Goal: Transaction & Acquisition: Purchase product/service

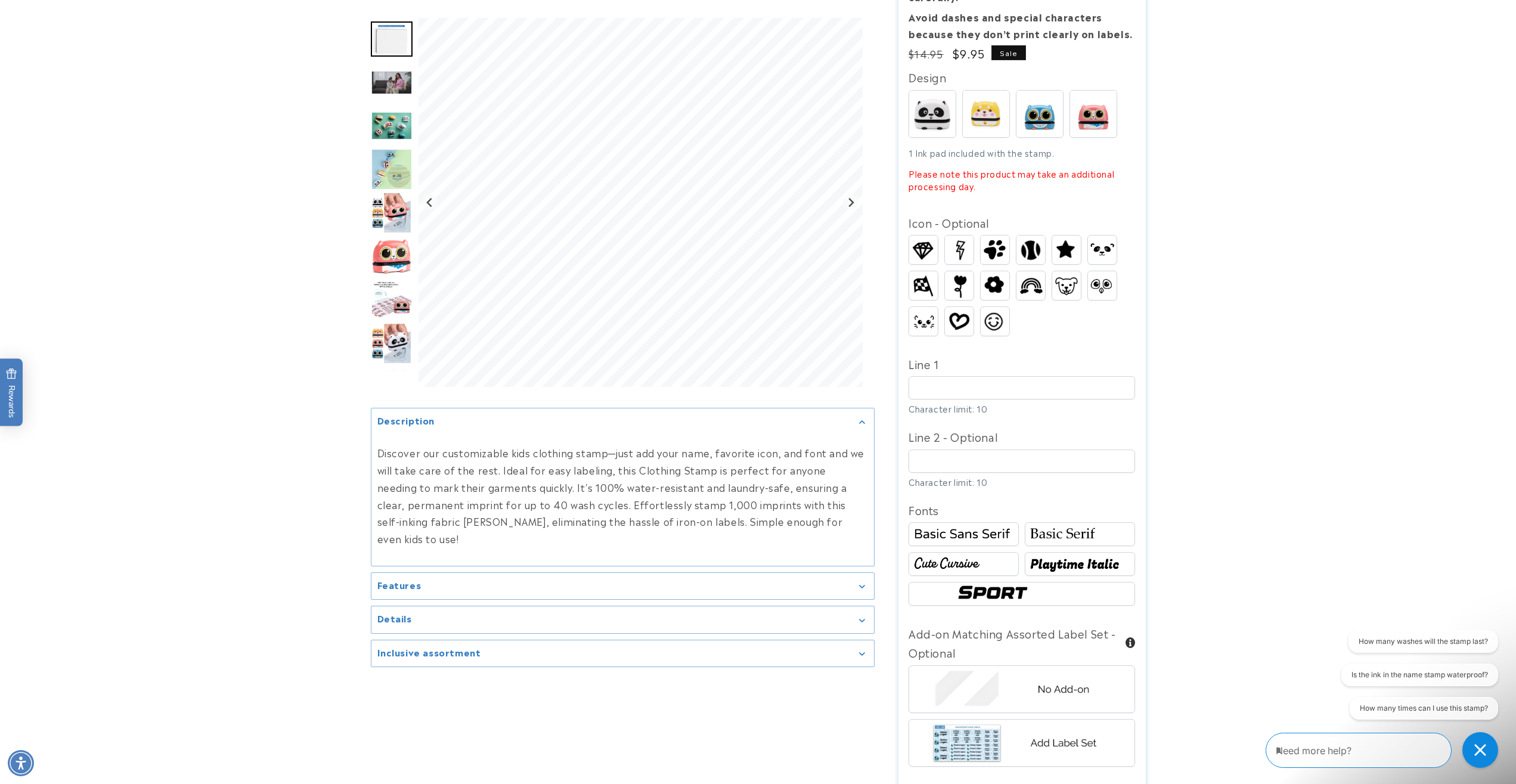
click at [982, 525] on img at bounding box center [964, 534] width 107 height 18
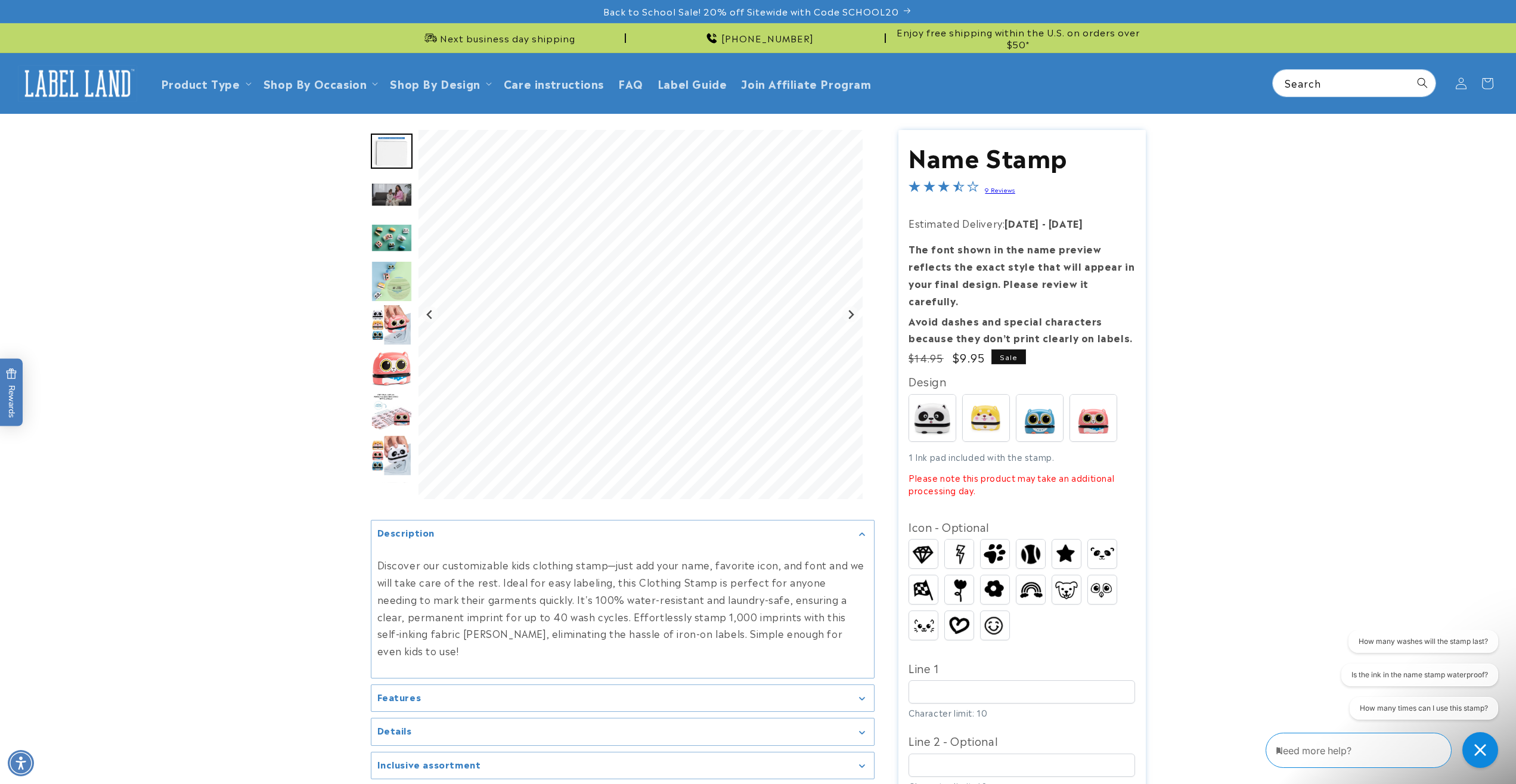
click at [403, 235] on img "Go to slide 4" at bounding box center [392, 237] width 42 height 28
